Goal: Task Accomplishment & Management: Manage account settings

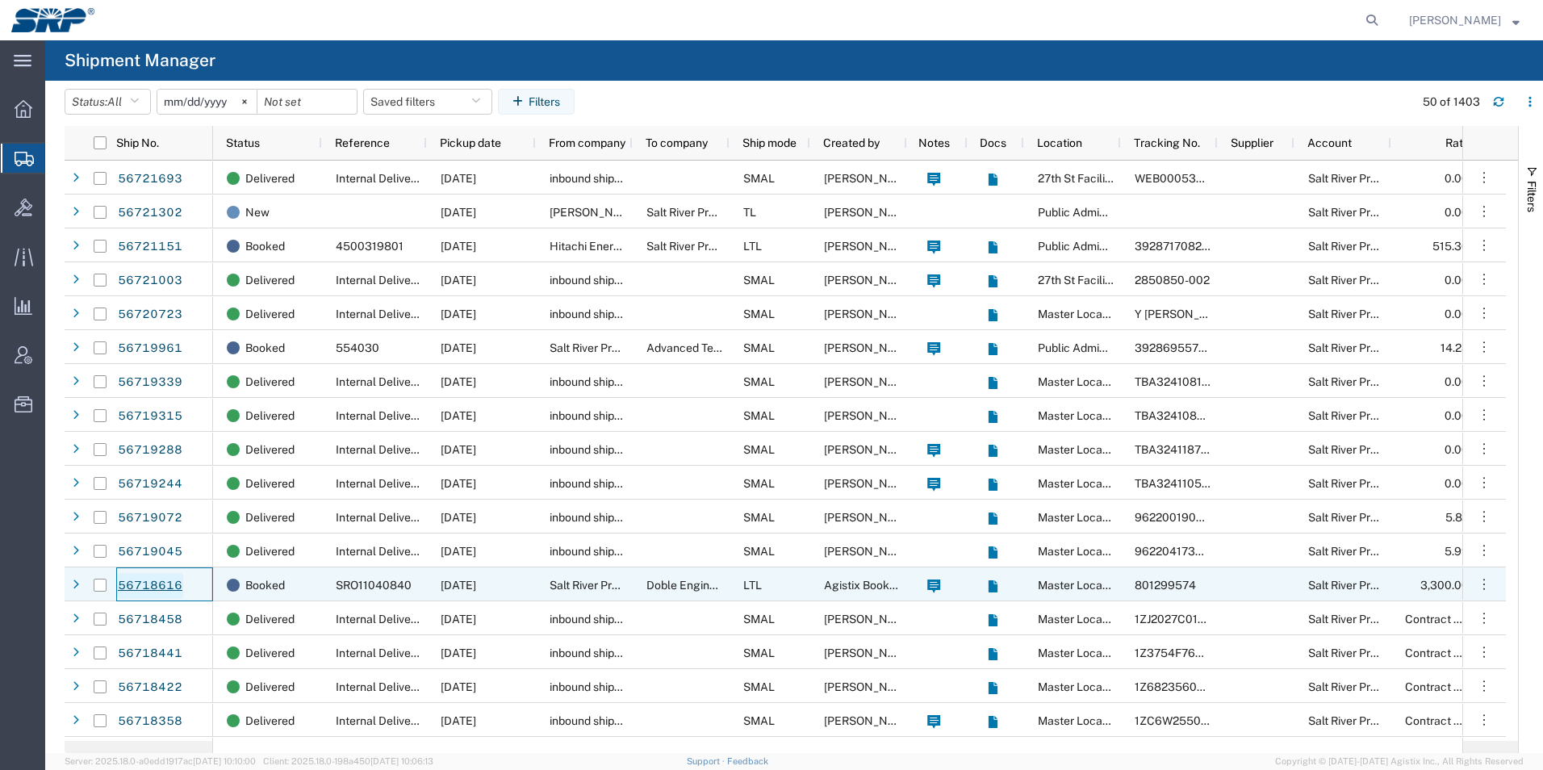
click at [161, 583] on link "56718616" at bounding box center [150, 586] width 66 height 26
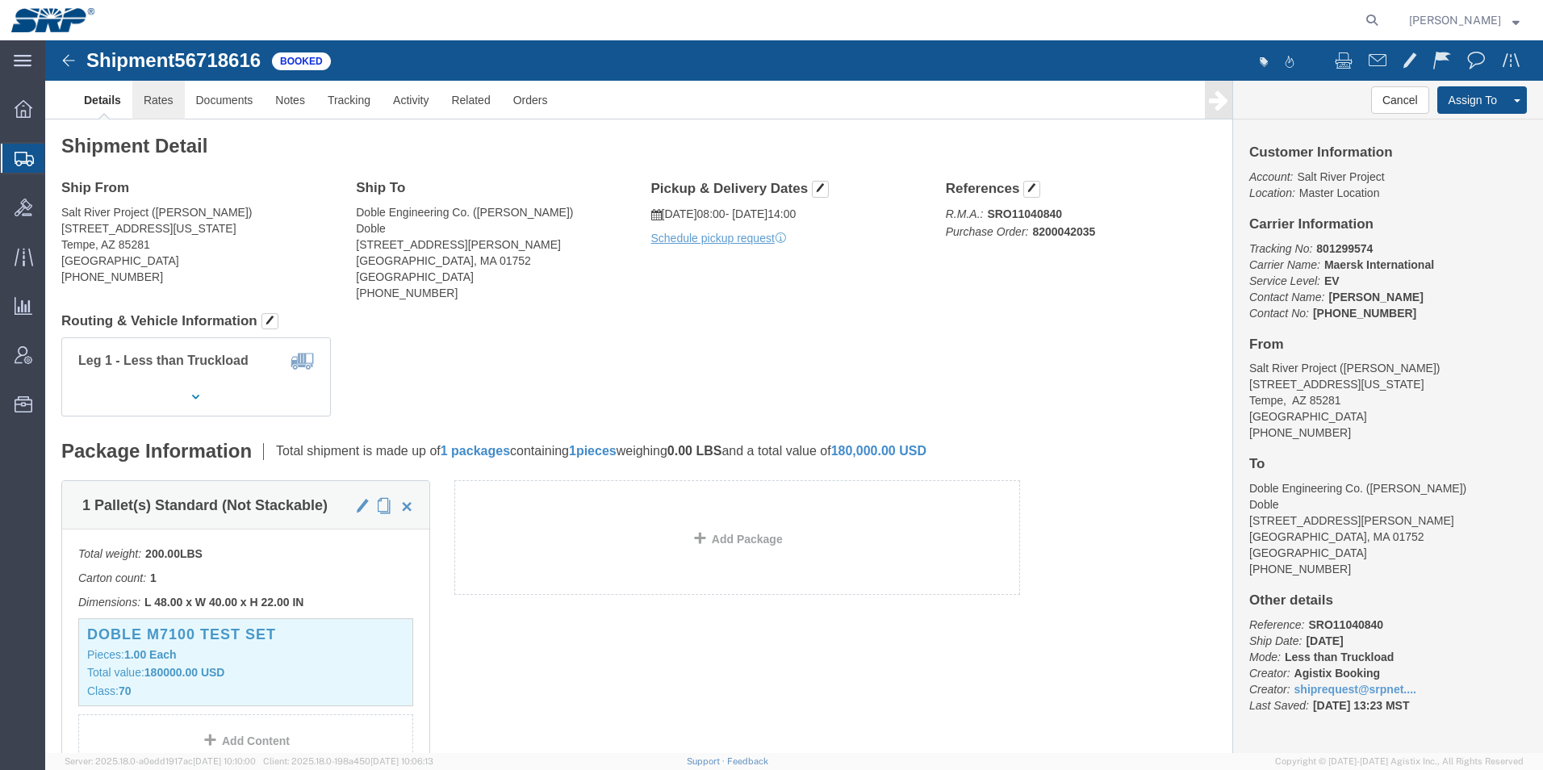
click link "Rates"
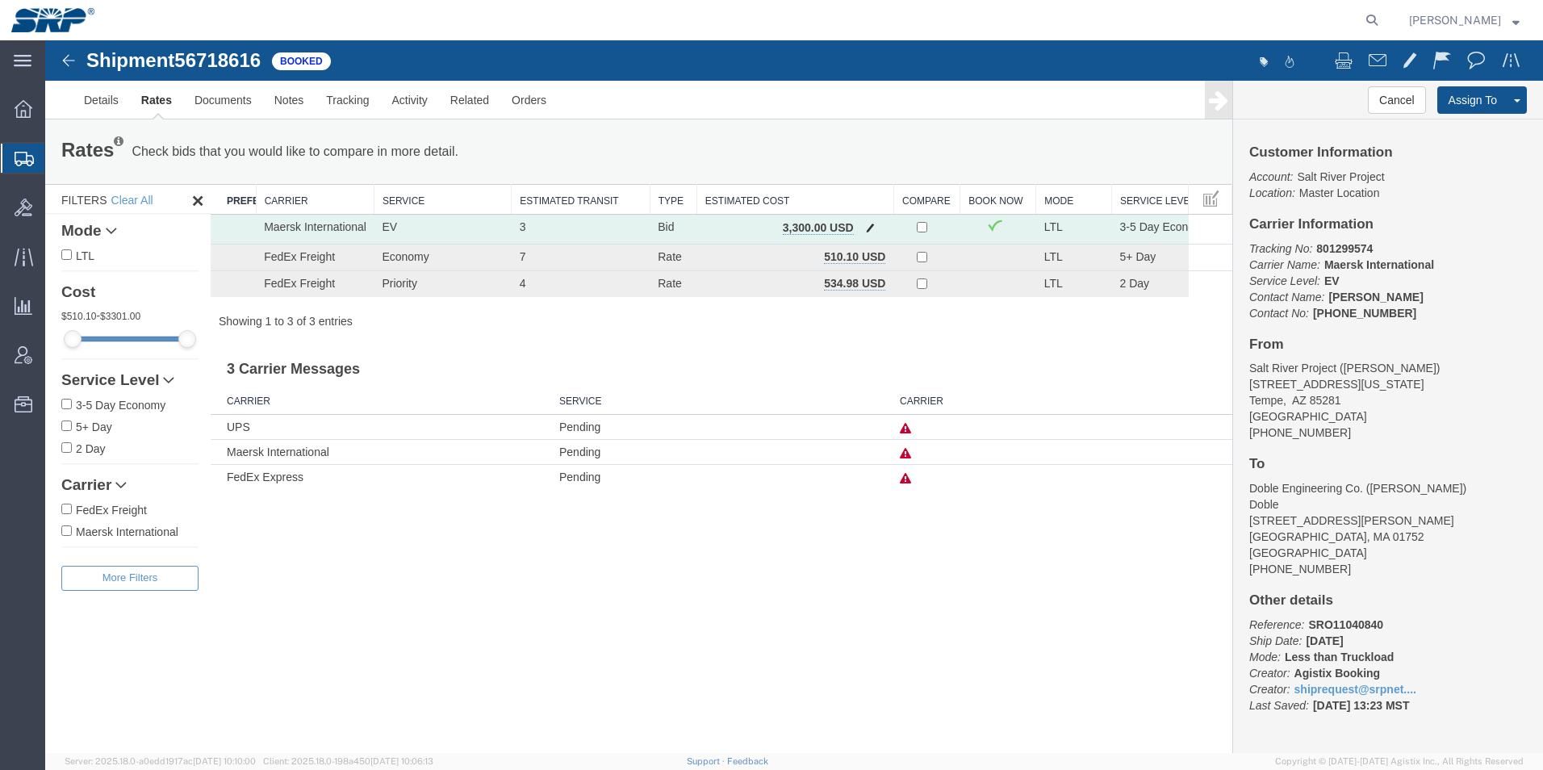
click at [869, 224] on span "button" at bounding box center [870, 227] width 9 height 11
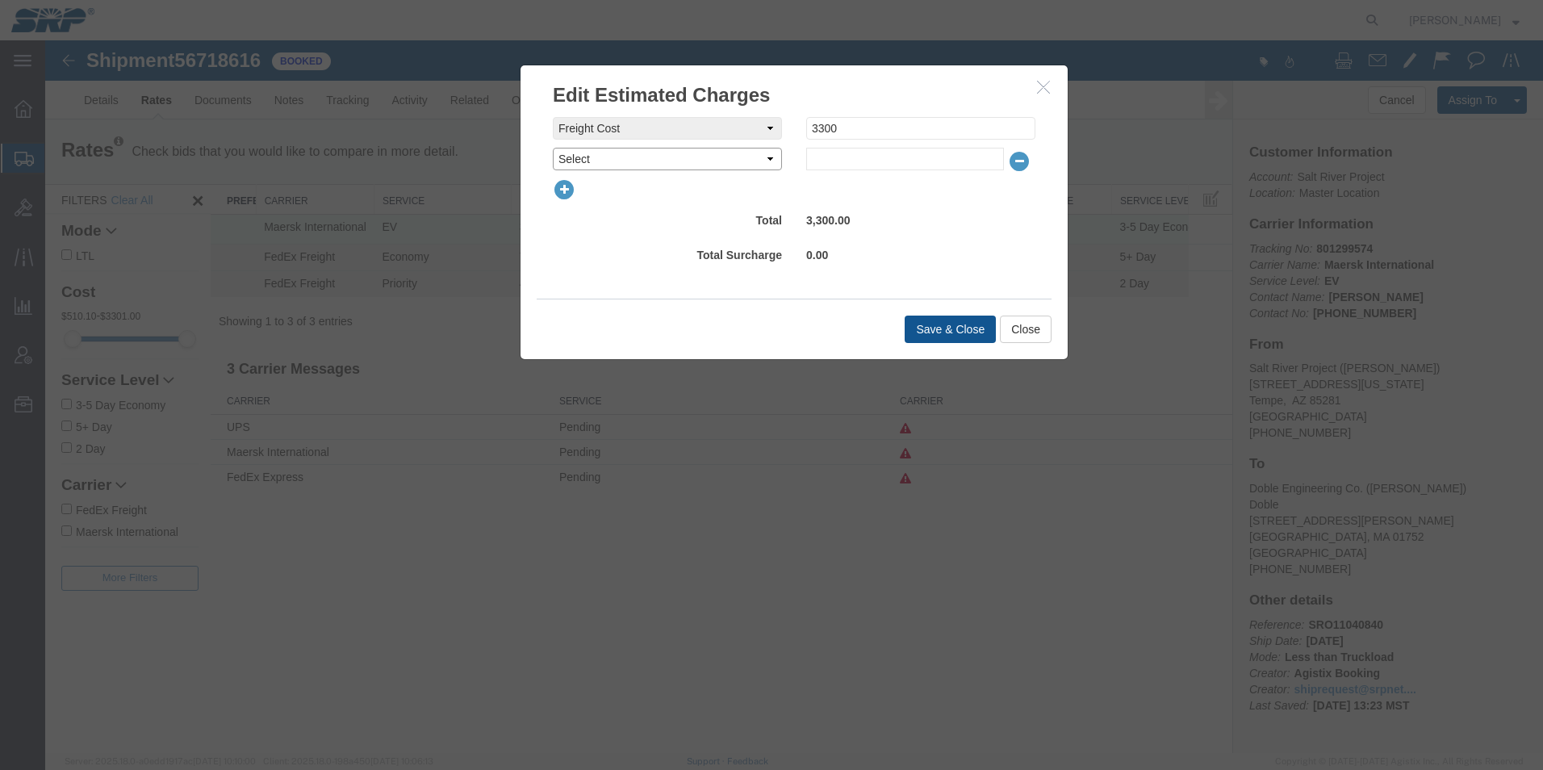
click at [709, 160] on select "Select AES Filing Accessorial Delivery Charge Additional Invoice Details Addres…" at bounding box center [667, 159] width 229 height 23
select select "INSURANCE"
click at [553, 148] on select "Select AES Filing Accessorial Delivery Charge Additional Invoice Details Addres…" at bounding box center [667, 159] width 229 height 23
click at [877, 159] on input "text" at bounding box center [905, 159] width 198 height 23
type input "367.50"
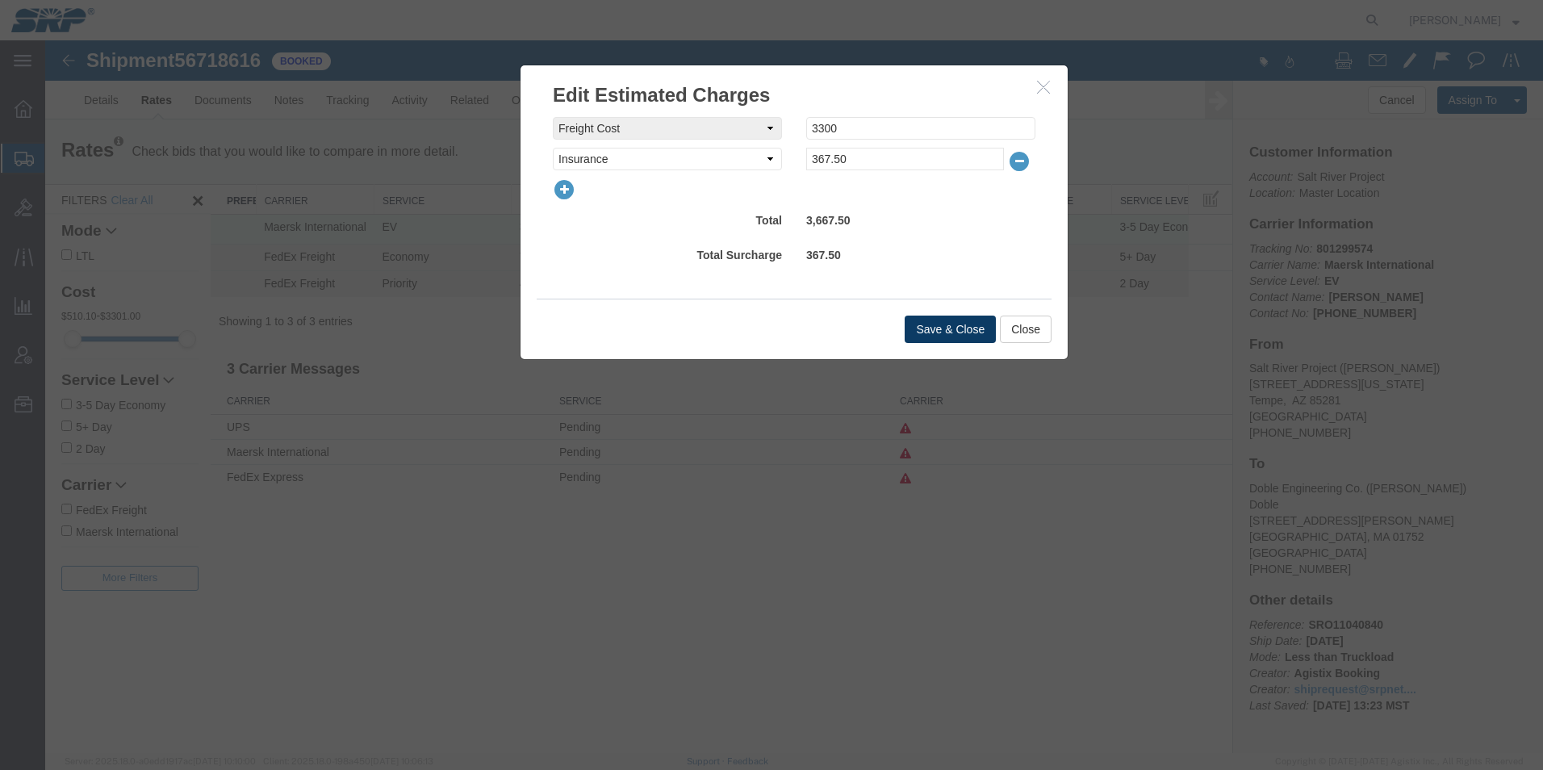
click at [940, 321] on button "Save & Close" at bounding box center [950, 329] width 91 height 27
